Goal: Information Seeking & Learning: Find specific fact

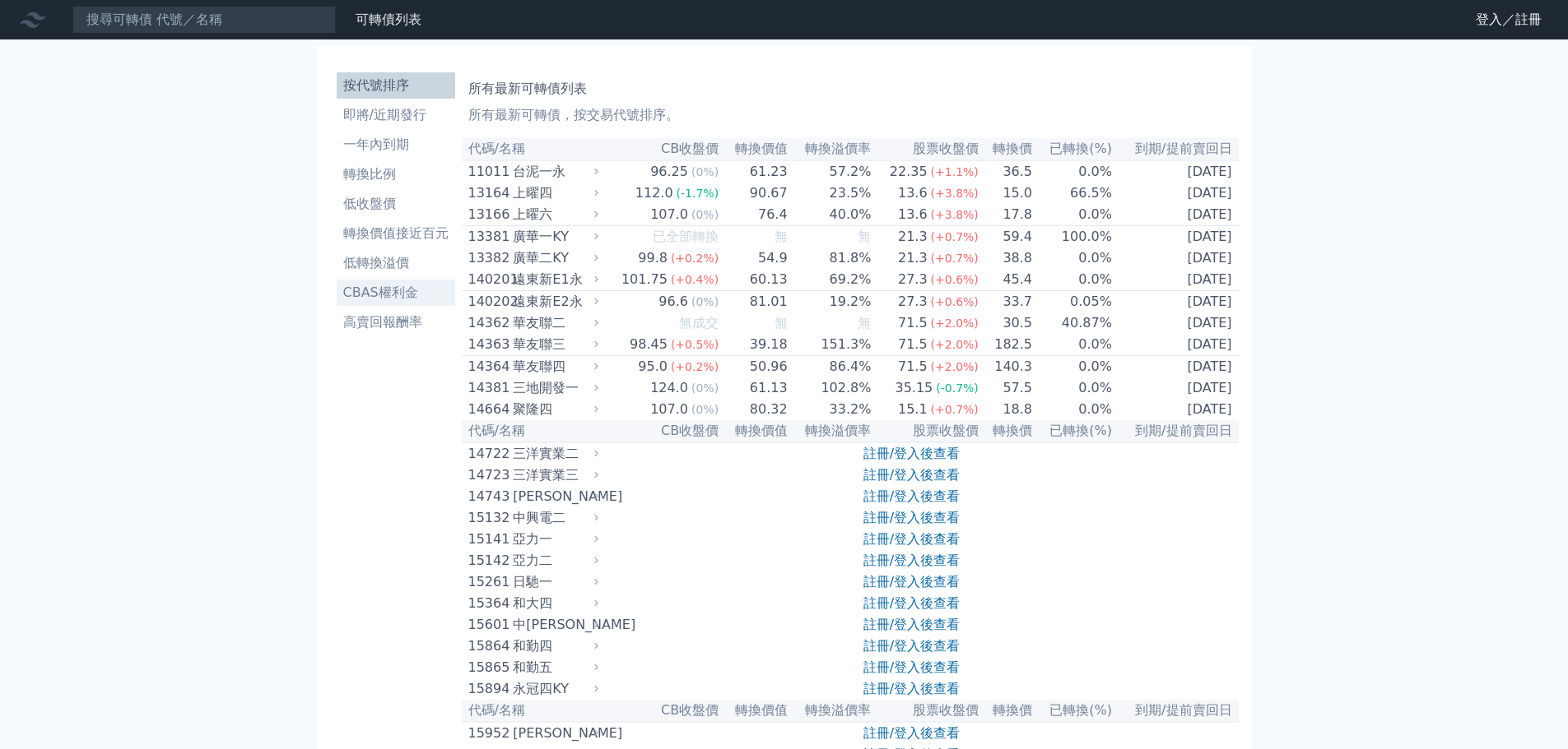
click at [418, 291] on li "CBAS權利金" at bounding box center [396, 293] width 119 height 20
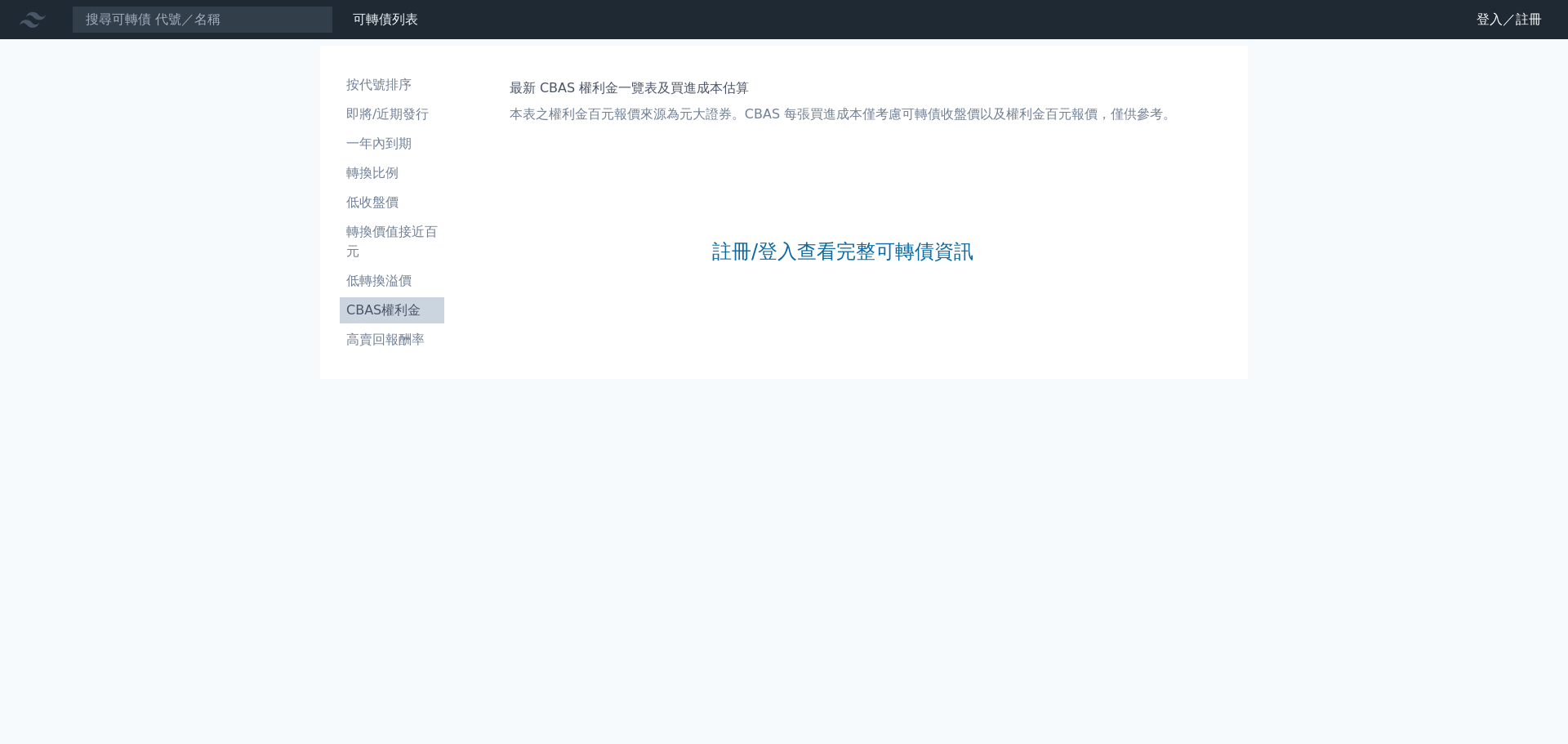
click at [811, 238] on div "註冊/登入查看完整可轉債資訊" at bounding box center [842, 252] width 261 height 216
click at [821, 250] on link "註冊/登入查看完整可轉債資訊" at bounding box center [842, 252] width 261 height 26
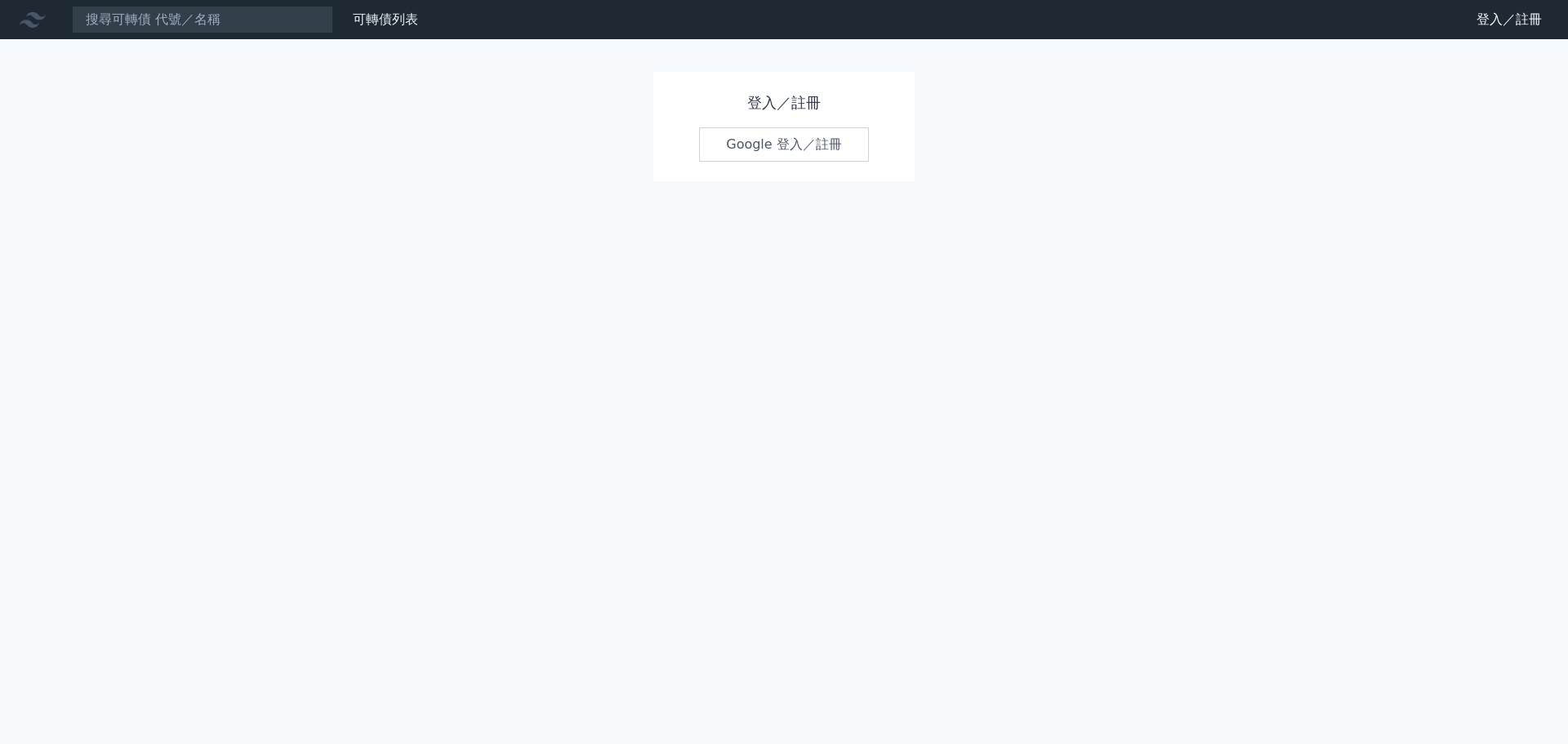
click at [768, 155] on link "Google 登入／註冊" at bounding box center [784, 145] width 170 height 34
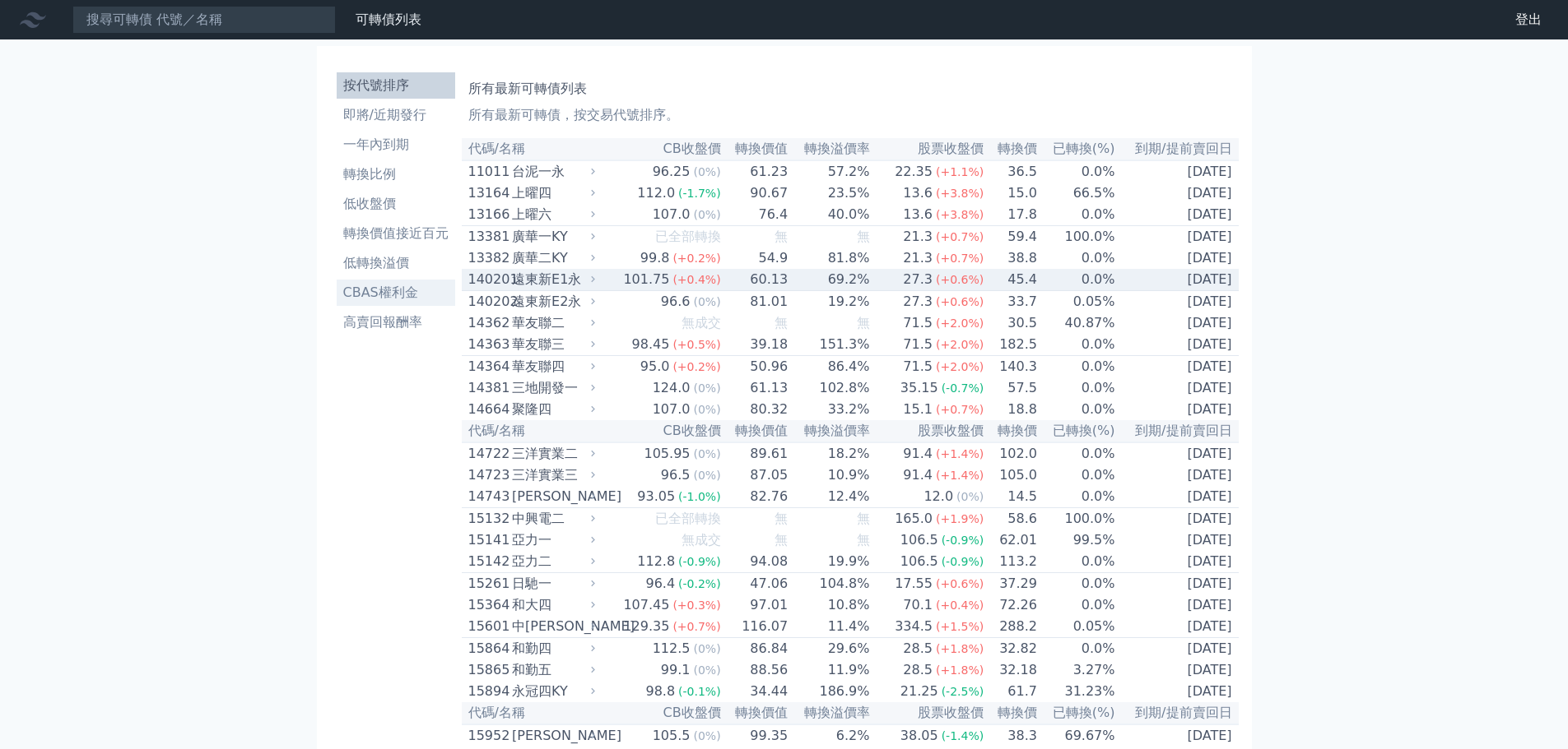
click at [421, 292] on li "CBAS權利金" at bounding box center [396, 293] width 119 height 20
